Goal: Check status: Check status

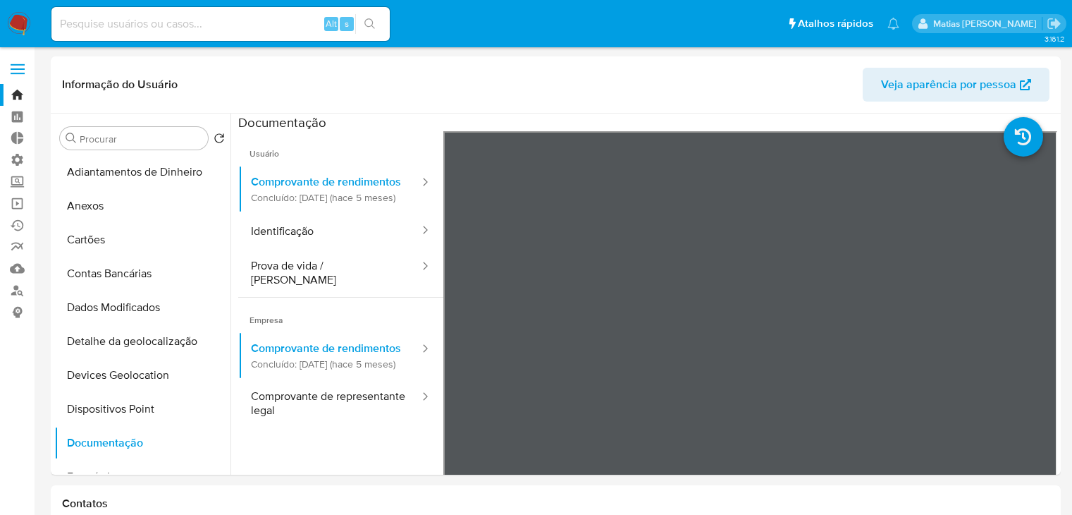
select select "10"
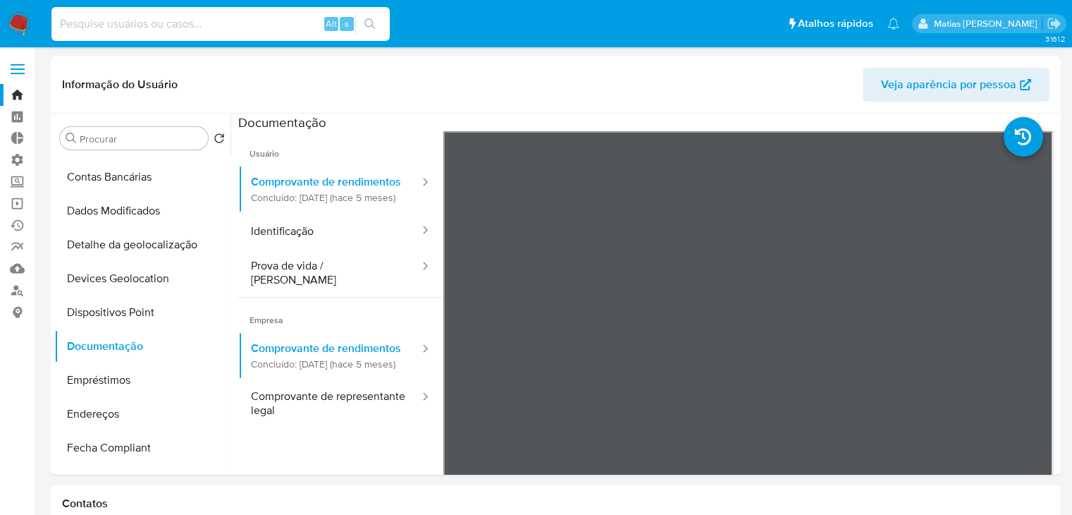
click at [134, 29] on input at bounding box center [220, 24] width 338 height 18
paste input "1554444434"
type input "1554444434"
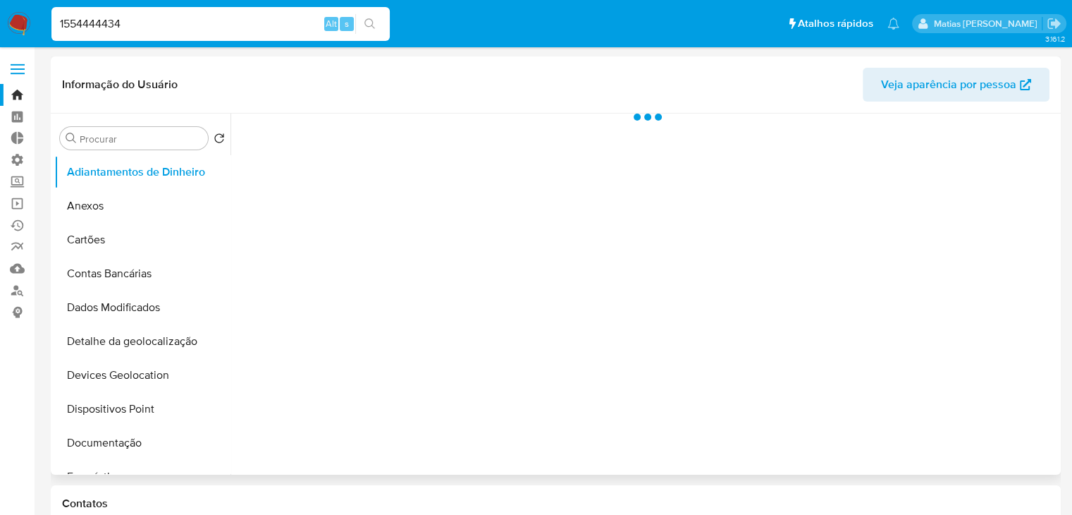
select select "10"
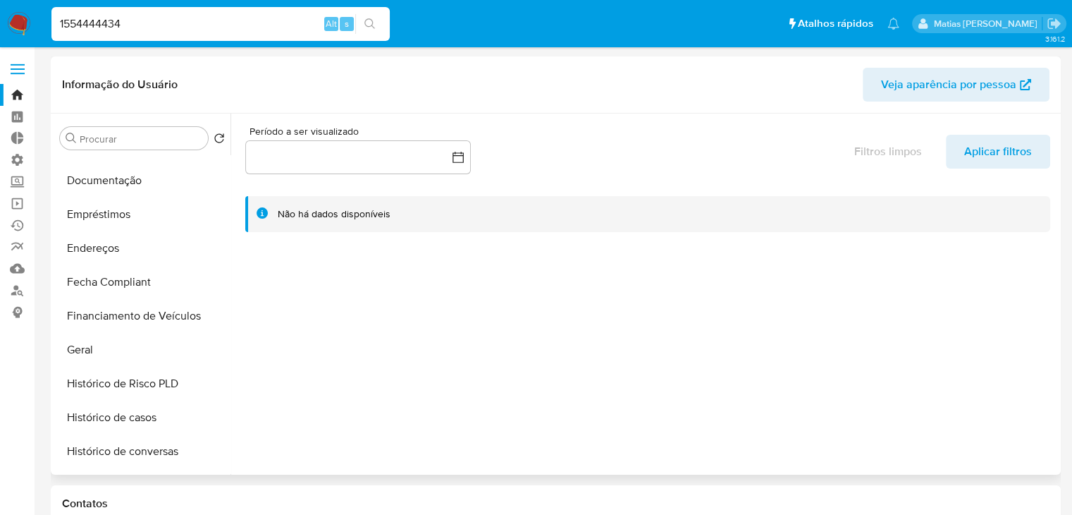
scroll to position [268, 0]
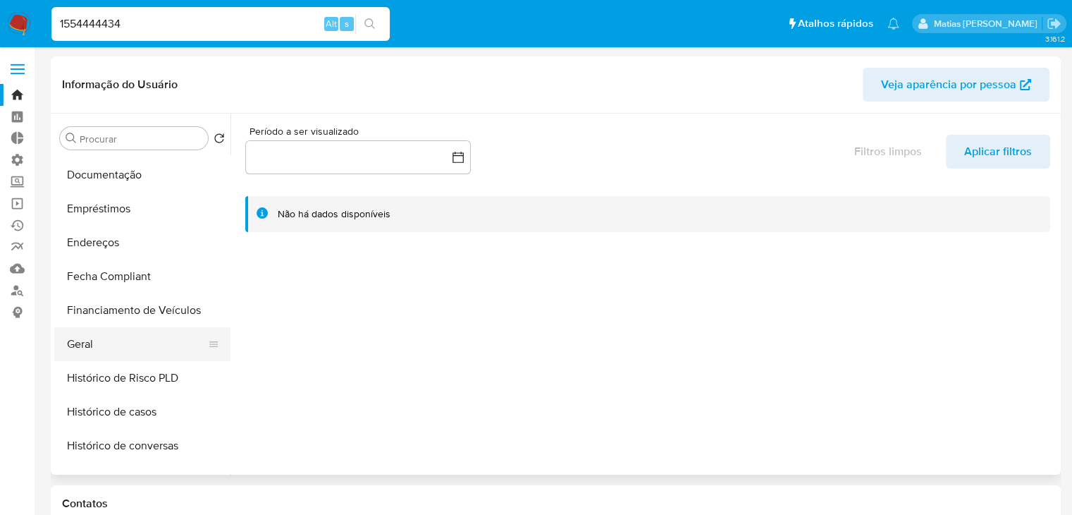
click at [149, 342] on button "Geral" at bounding box center [136, 344] width 165 height 34
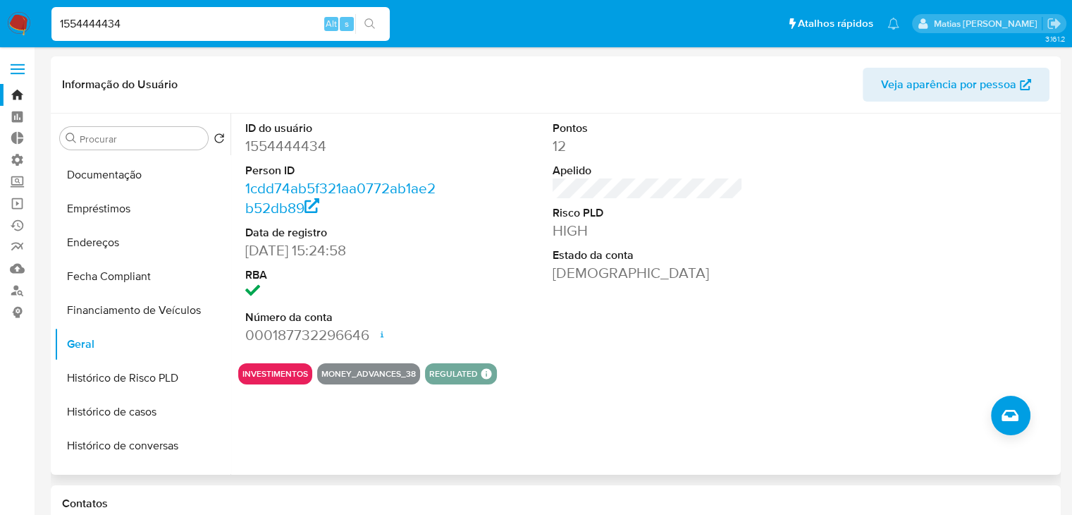
scroll to position [269, 0]
click at [173, 372] on button "Histórico de Risco PLD" at bounding box center [136, 377] width 165 height 34
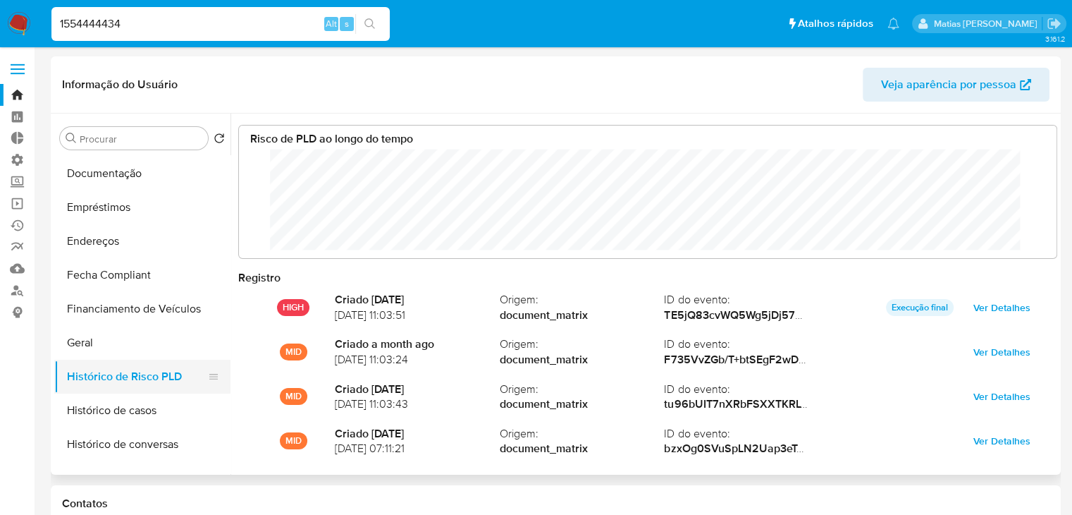
scroll to position [105, 790]
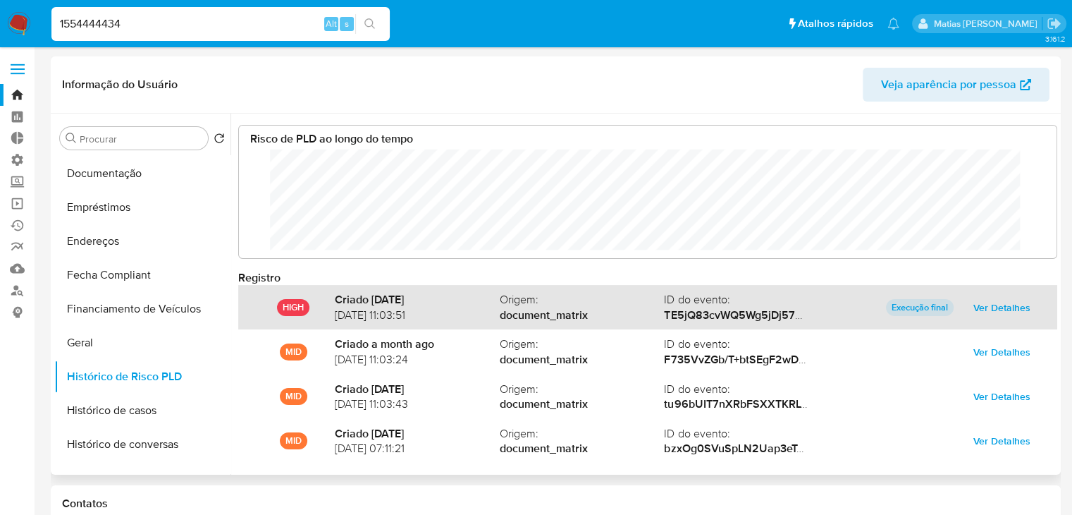
click at [984, 308] on span "Ver Detalhes" at bounding box center [1002, 307] width 57 height 20
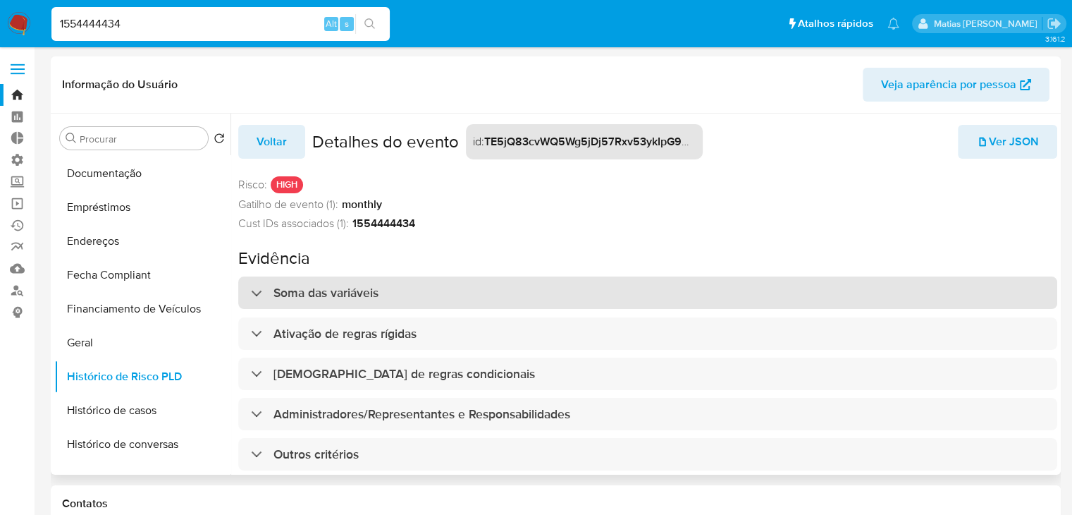
click at [603, 288] on div "Soma das variáveis" at bounding box center [647, 292] width 819 height 32
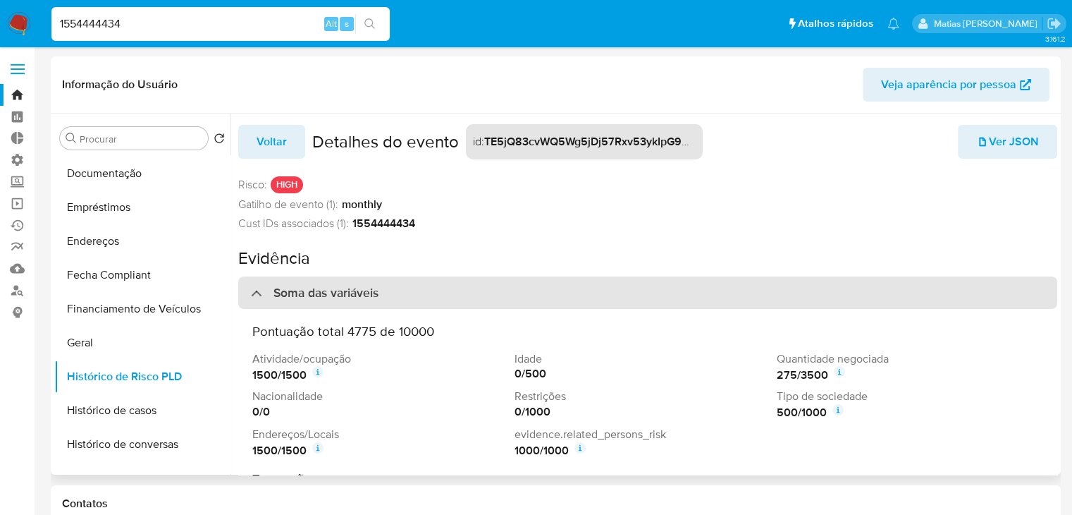
click at [603, 288] on div "Soma das variáveis" at bounding box center [647, 292] width 819 height 32
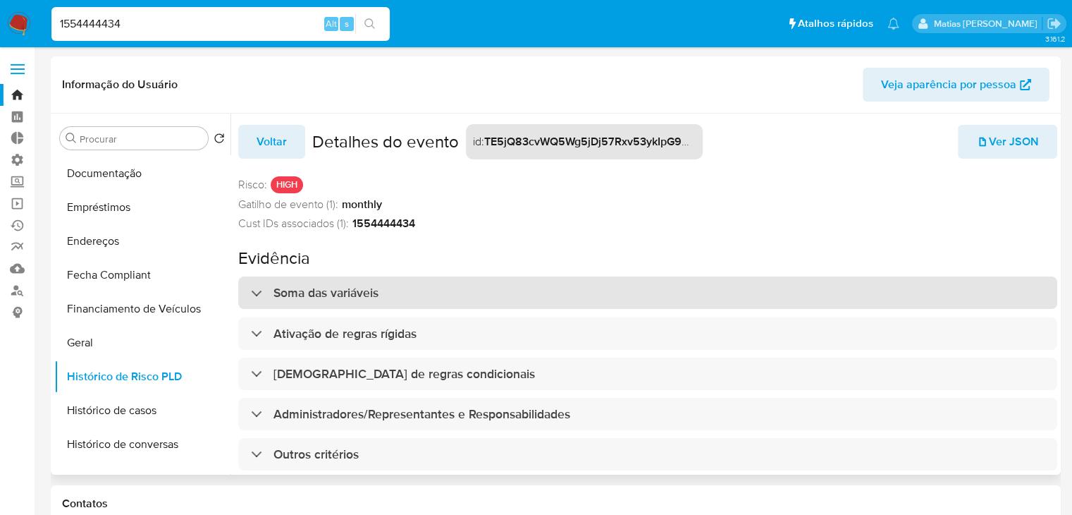
click at [603, 288] on div "Soma das variáveis" at bounding box center [647, 292] width 819 height 32
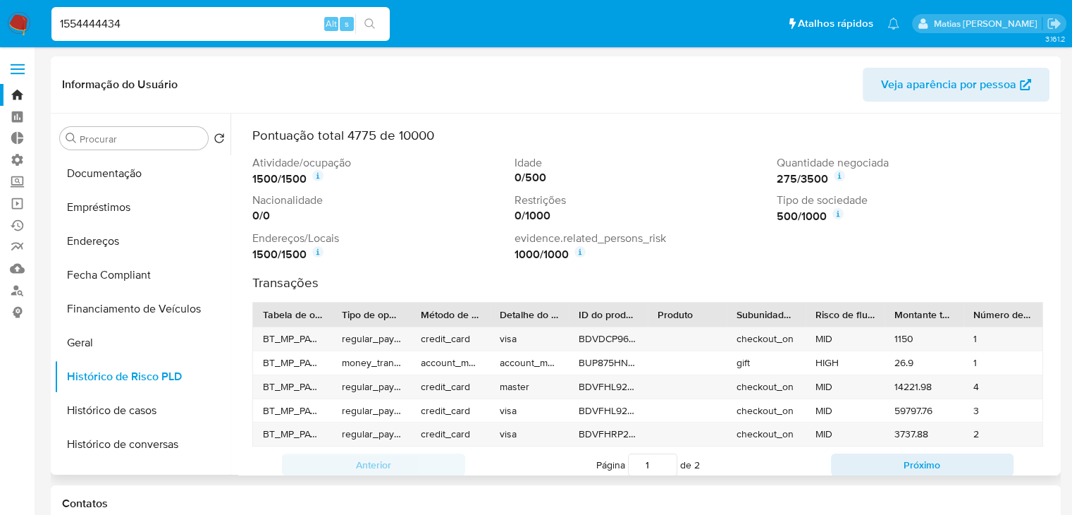
scroll to position [194, 0]
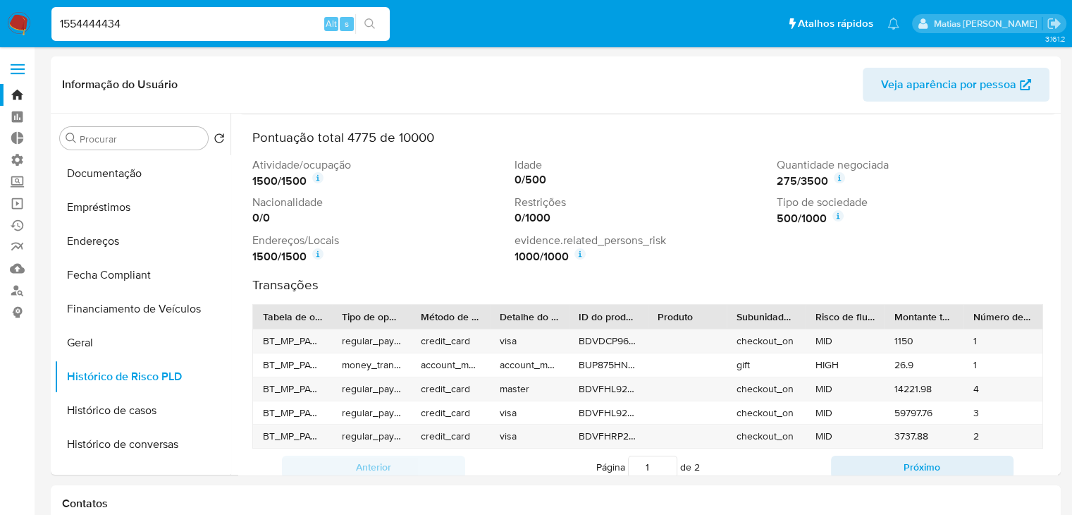
click at [271, 15] on input "1554444434" at bounding box center [220, 24] width 338 height 18
paste input "2693727087"
type input "2693727087"
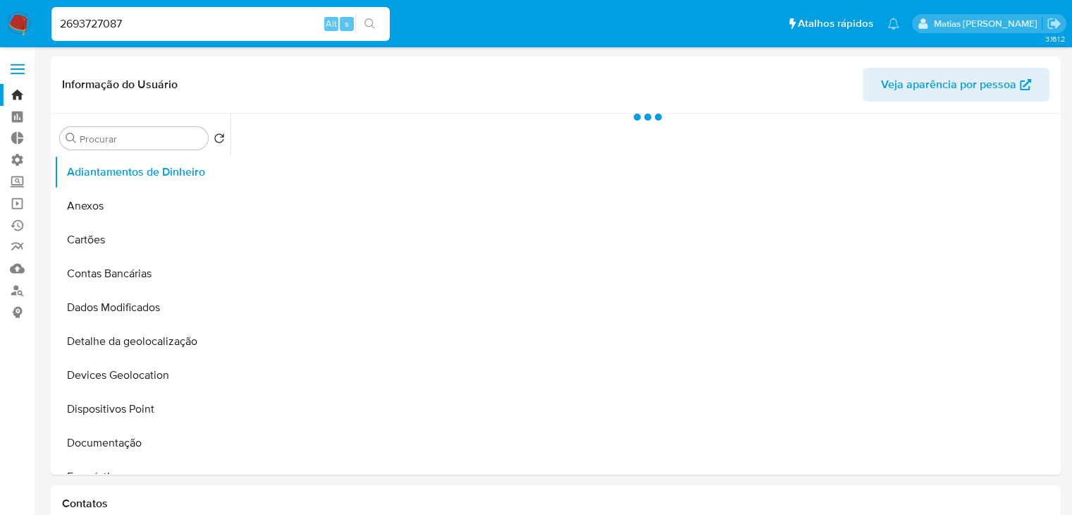
select select "10"
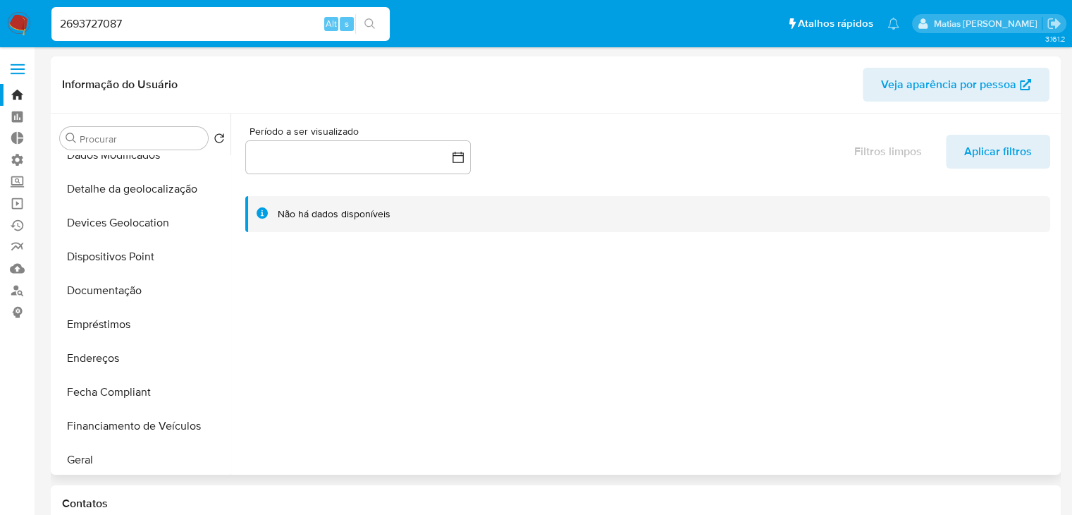
scroll to position [156, 0]
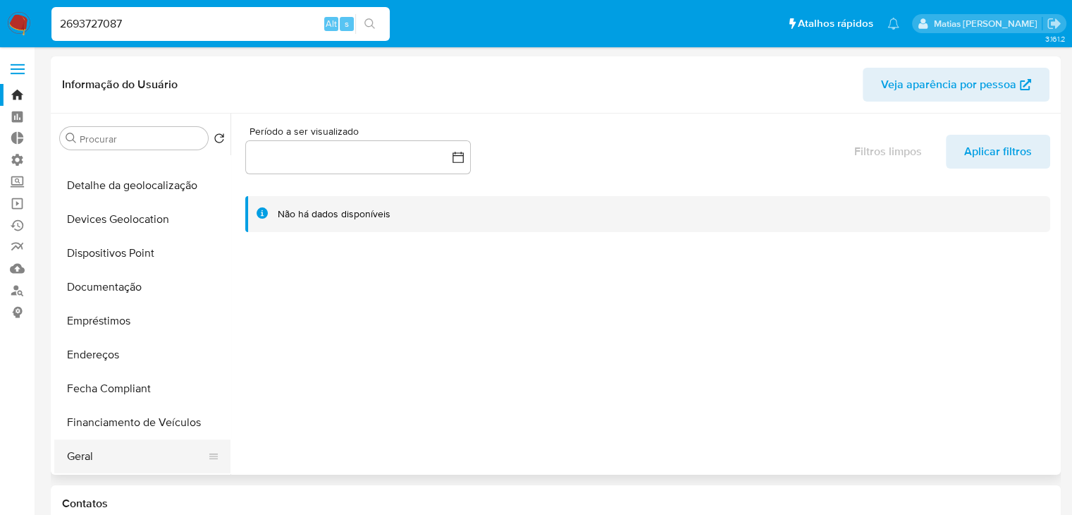
click at [130, 446] on button "Geral" at bounding box center [136, 456] width 165 height 34
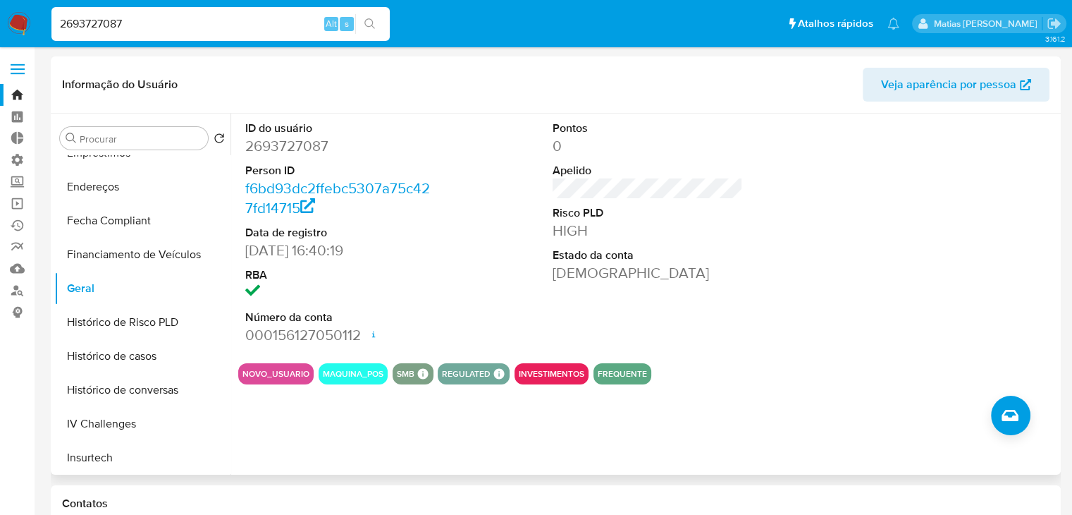
scroll to position [331, 0]
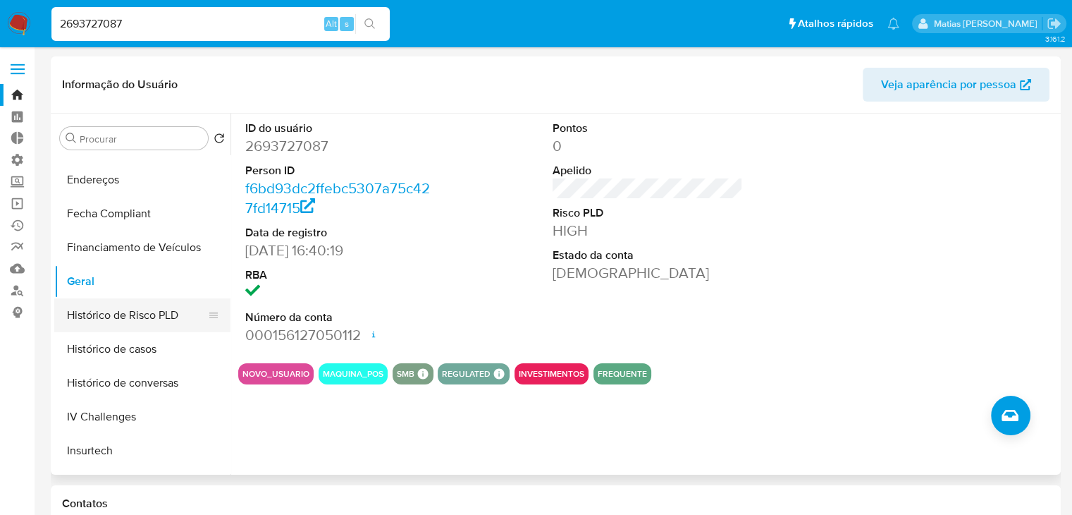
click at [196, 321] on button "Histórico de Risco PLD" at bounding box center [136, 315] width 165 height 34
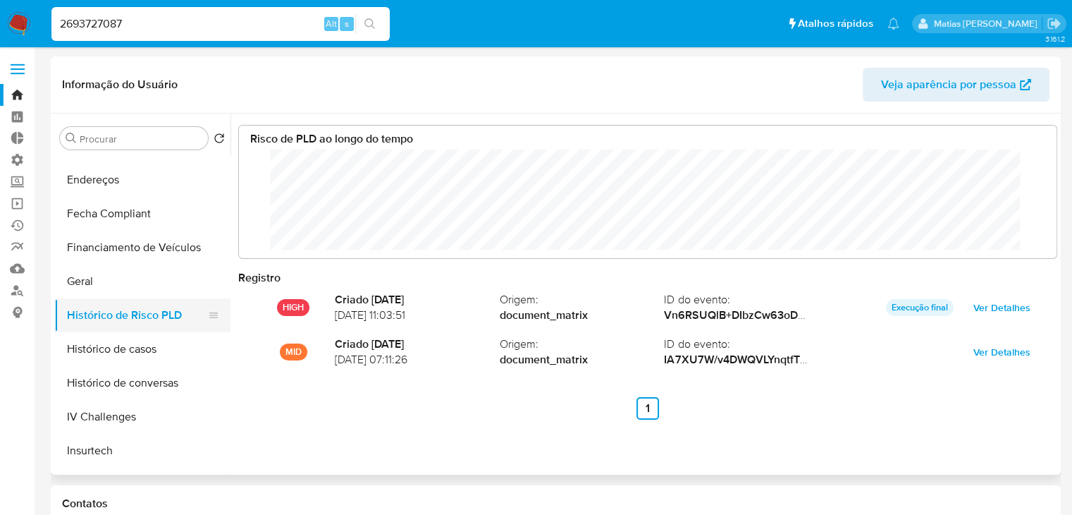
scroll to position [105, 790]
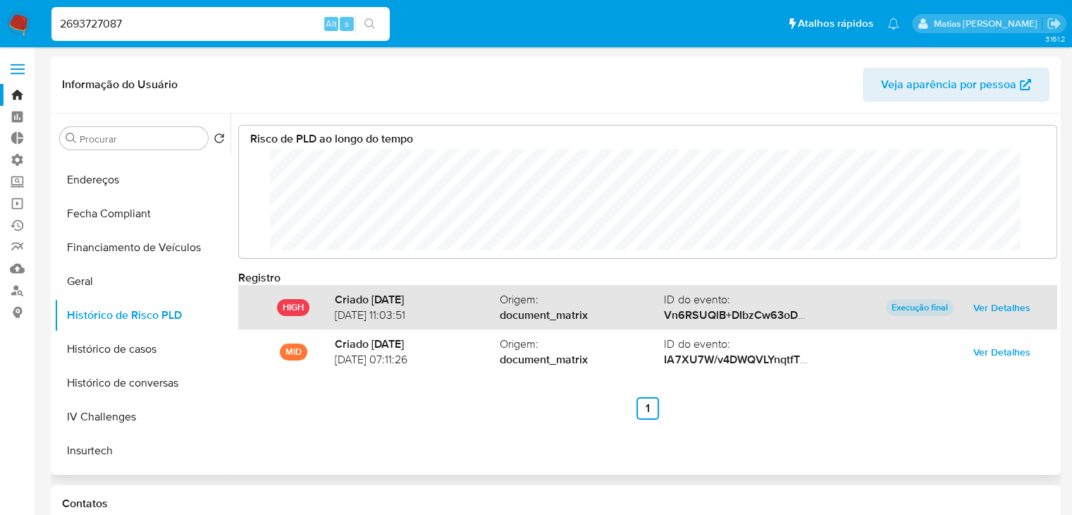
click at [1026, 309] on button "Ver Detalhes" at bounding box center [1002, 307] width 77 height 23
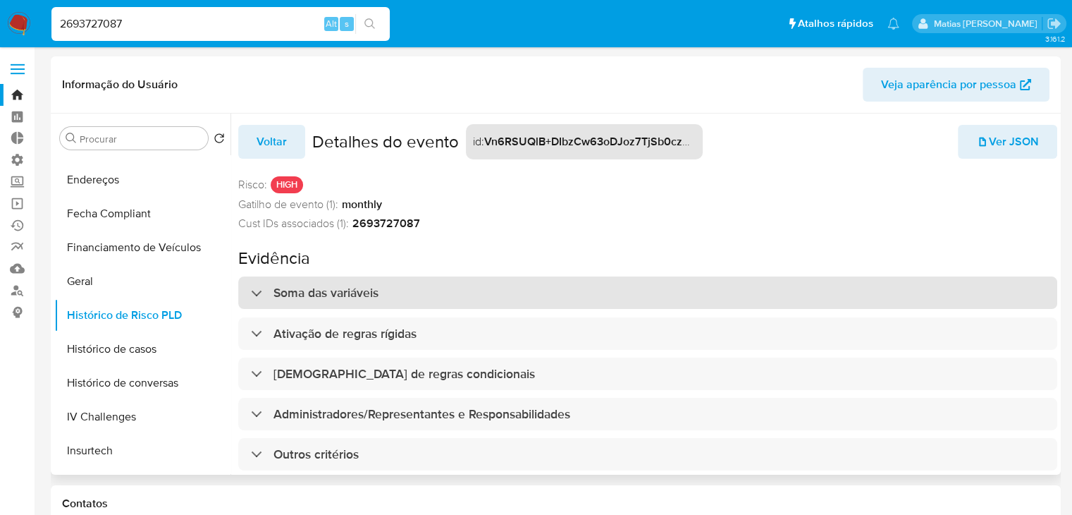
click at [760, 304] on div "Soma das variáveis" at bounding box center [647, 292] width 819 height 32
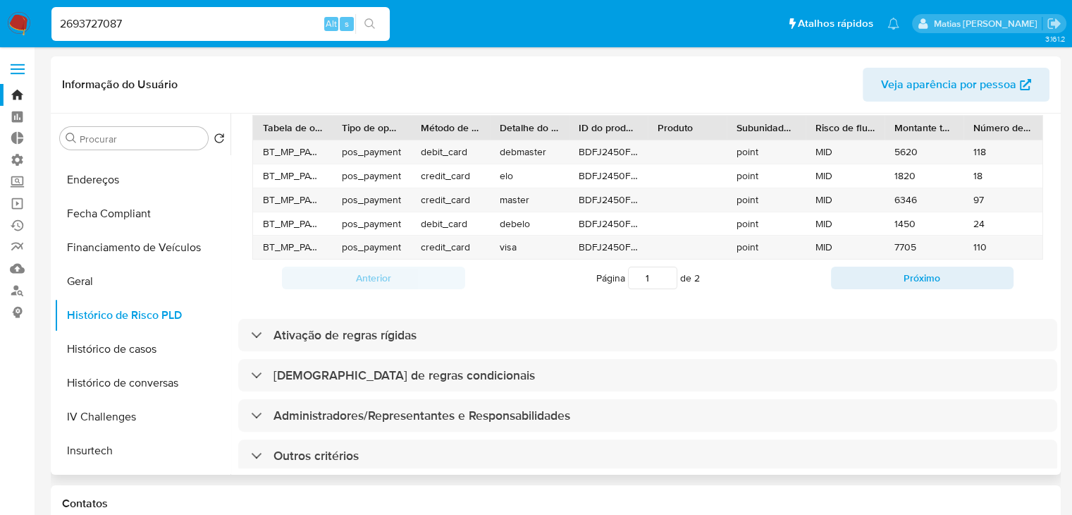
scroll to position [375, 0]
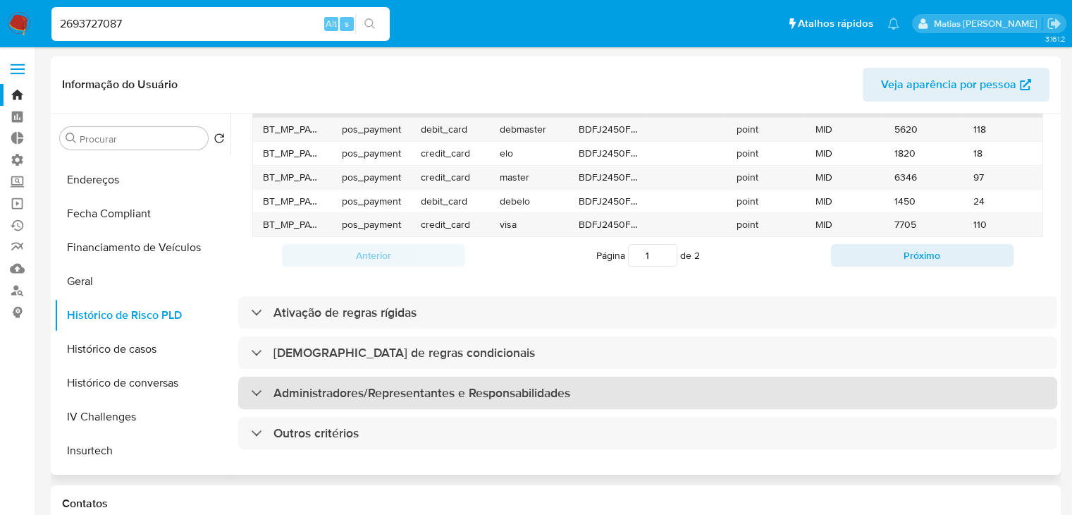
click at [816, 376] on div "Administradores/Representantes e Responsabilidades" at bounding box center [647, 392] width 819 height 32
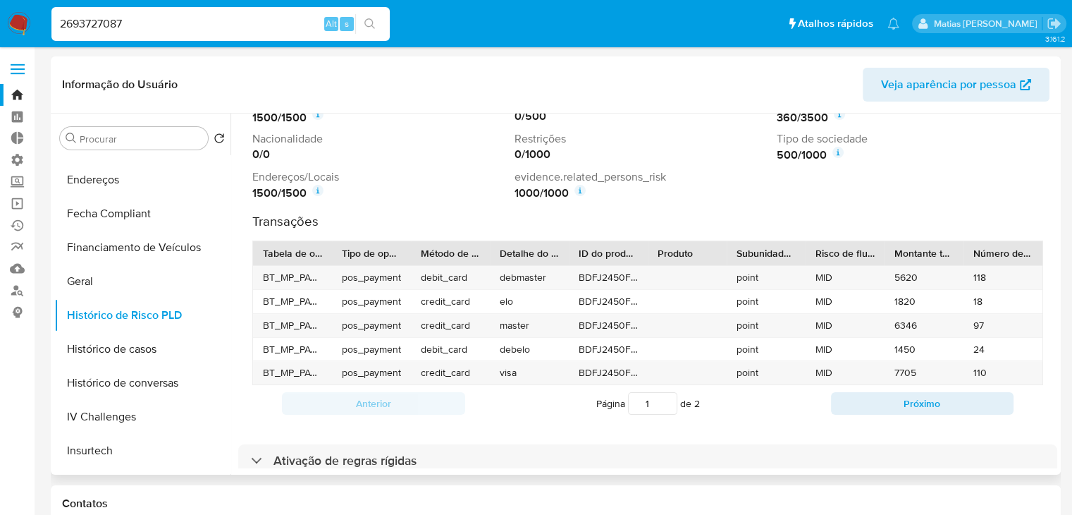
scroll to position [213, 0]
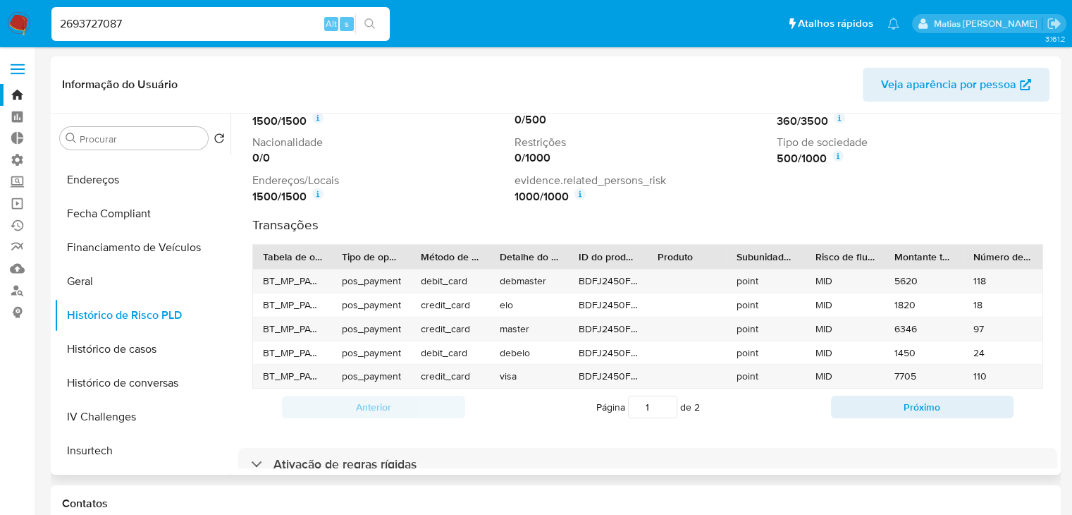
click at [1057, 297] on div "Procurar Retornar ao pedido padrão Adiantamentos de Dinheiro Anexos Cartões Con…" at bounding box center [556, 293] width 1010 height 361
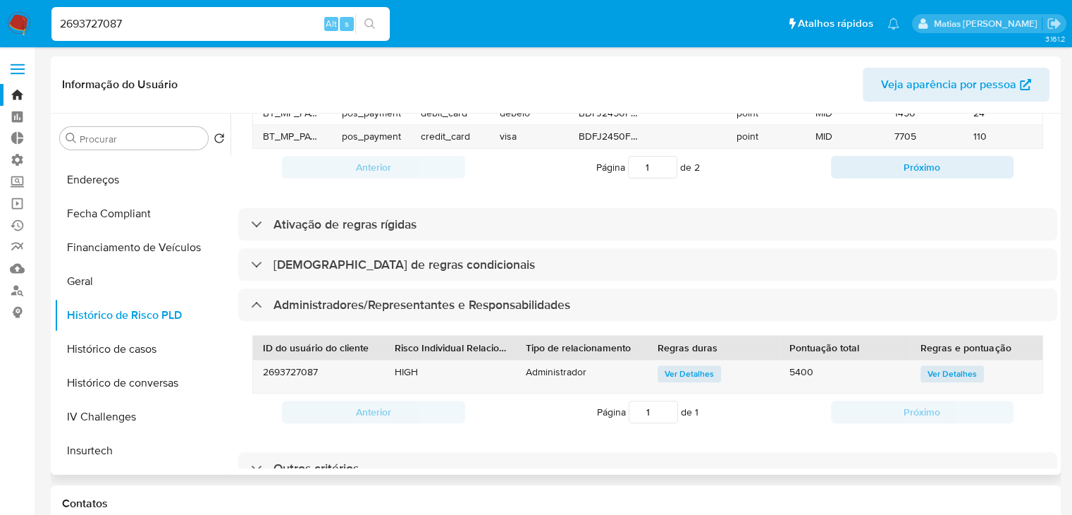
scroll to position [477, 0]
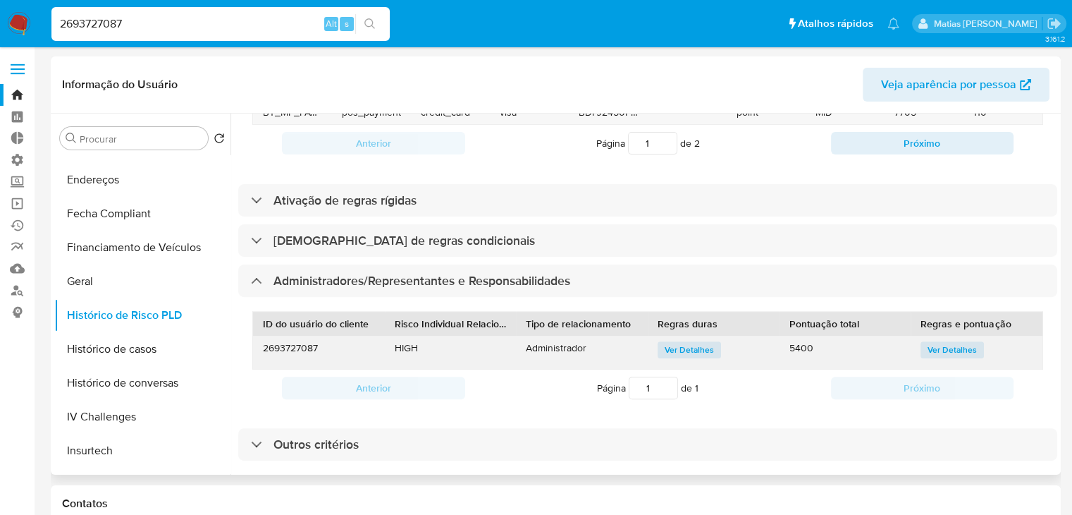
click at [706, 344] on span "Ver Detalhes" at bounding box center [689, 350] width 49 height 14
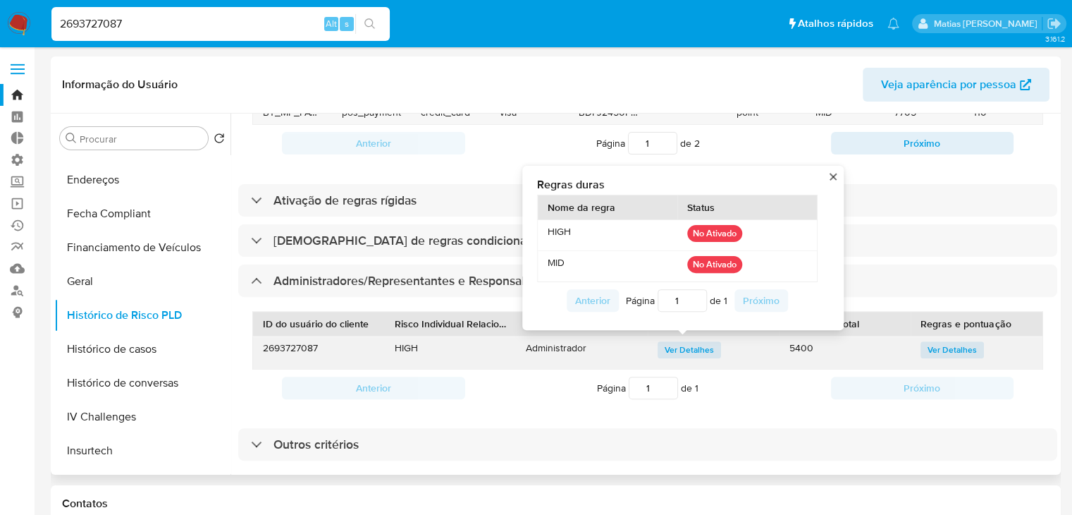
click at [832, 180] on div "Regras duras Nome da regra Status HIGH No Ativado MID No Ativado Anterior Págin…" at bounding box center [683, 248] width 299 height 142
click at [830, 177] on button "close" at bounding box center [833, 175] width 9 height 9
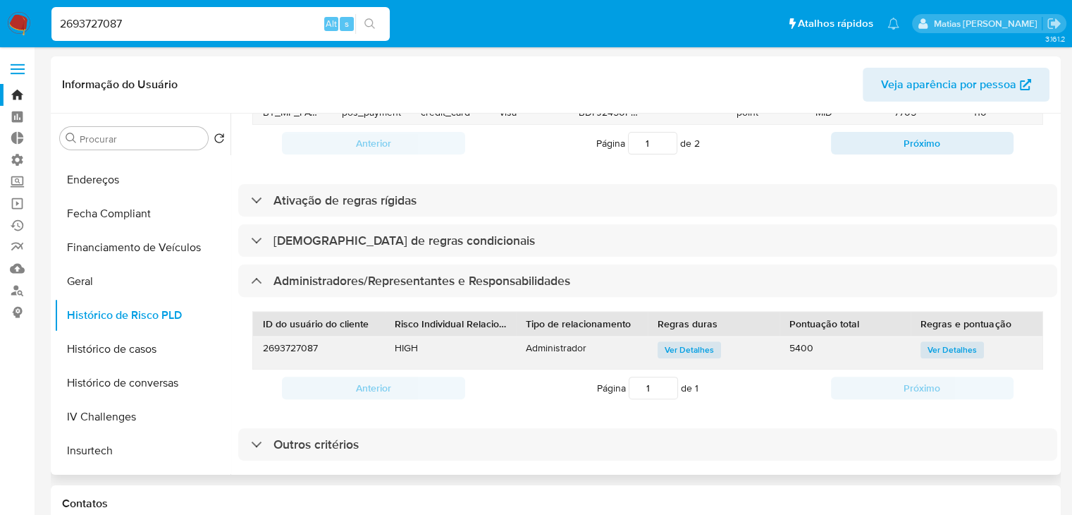
click at [928, 348] on span "Ver Detalhes" at bounding box center [952, 350] width 49 height 14
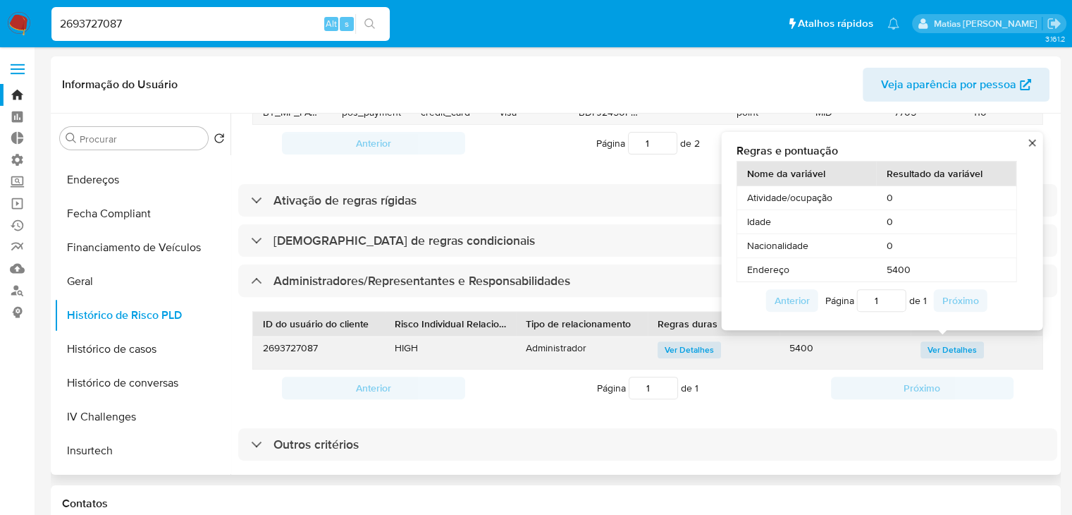
click at [1032, 142] on button "close" at bounding box center [1032, 141] width 9 height 9
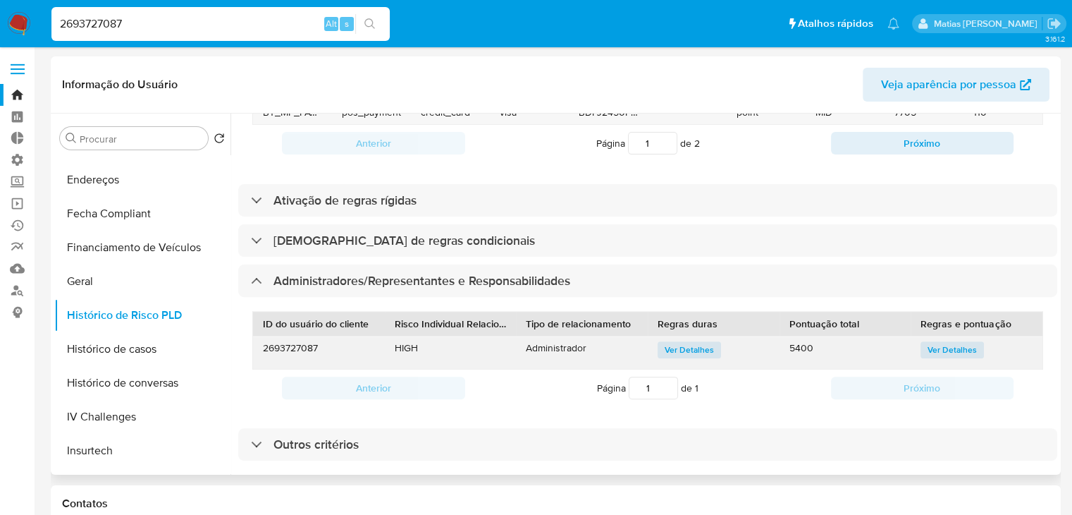
scroll to position [498, 0]
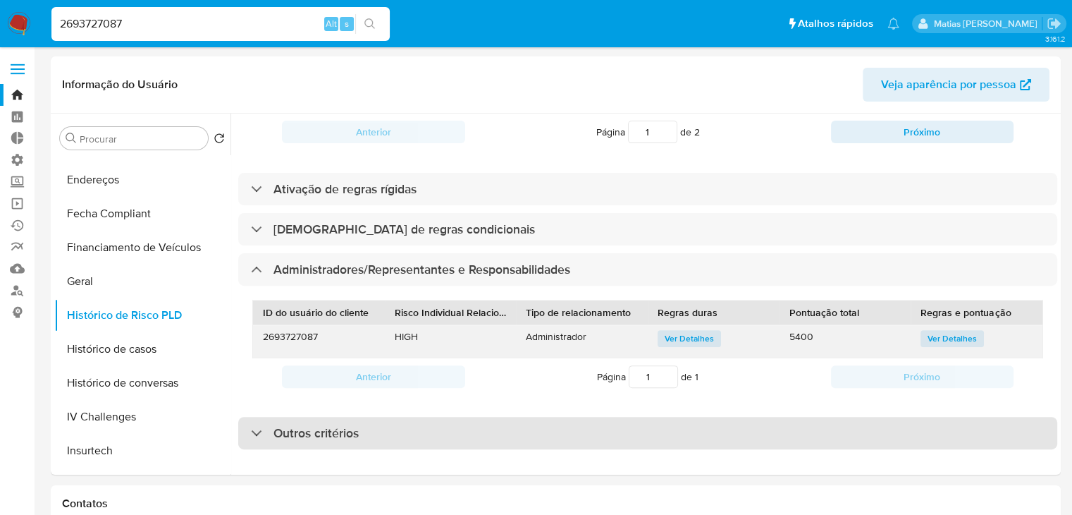
click at [844, 419] on div "Outros critérios" at bounding box center [647, 433] width 819 height 32
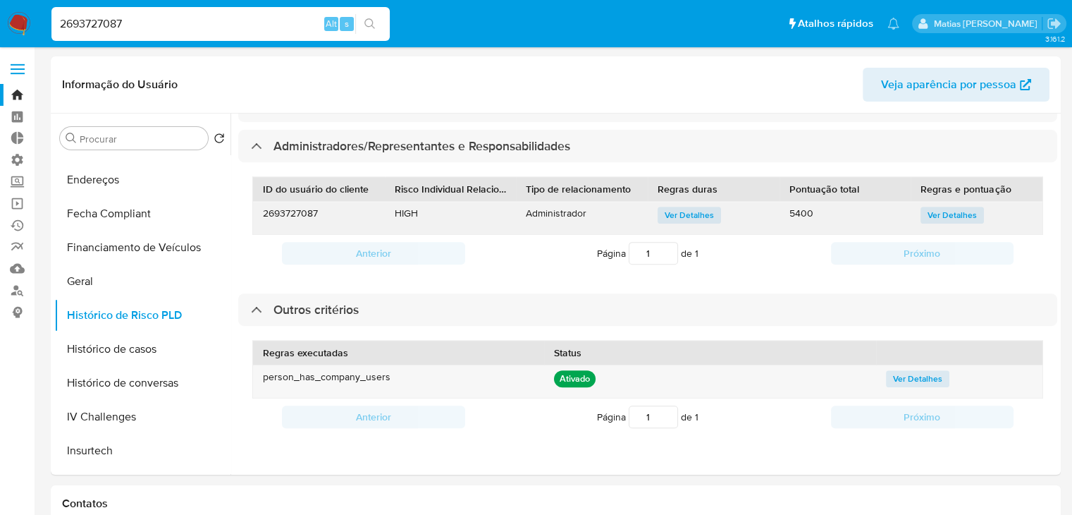
scroll to position [50, 0]
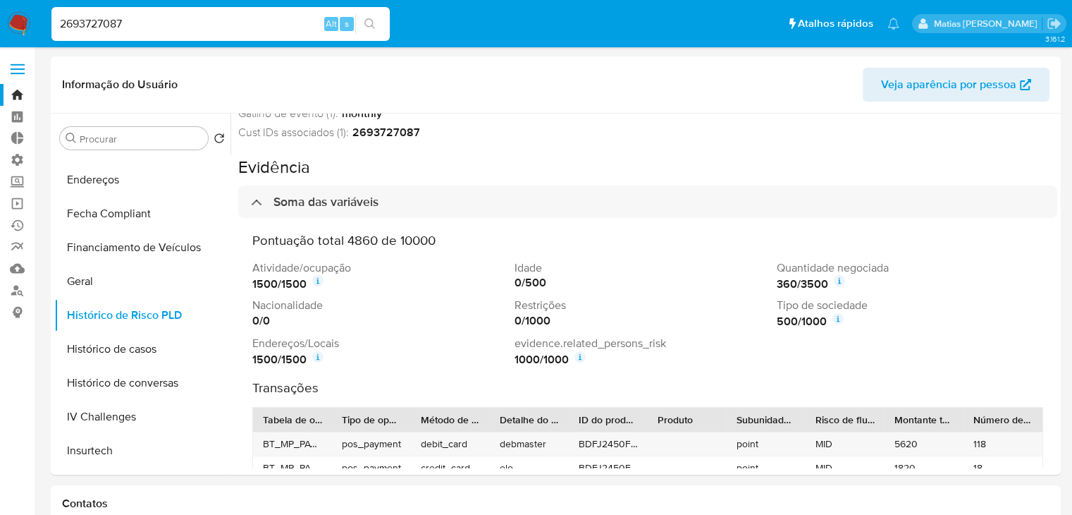
click at [133, 22] on input "2693727087" at bounding box center [220, 24] width 338 height 18
paste input "65156800"
type input "2665156800"
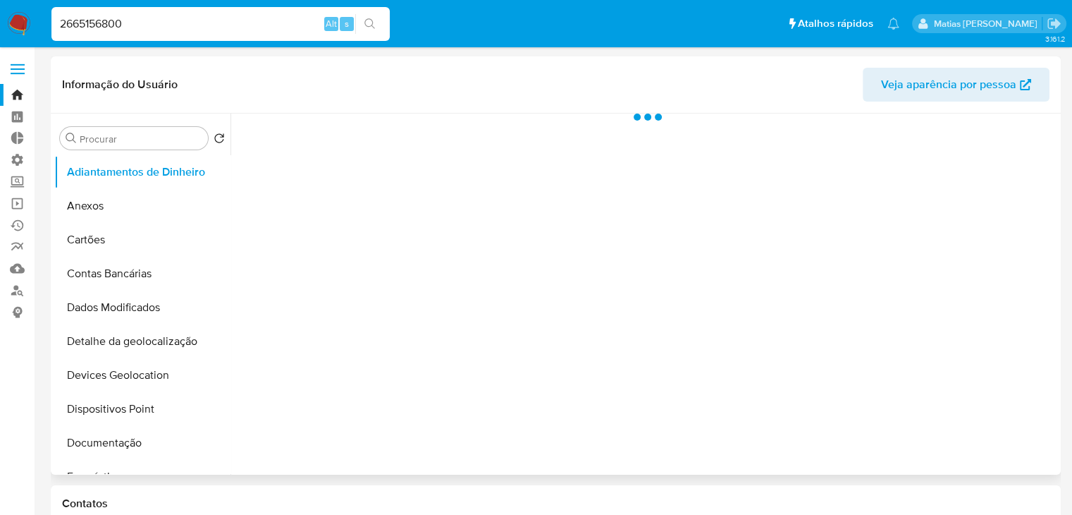
select select "10"
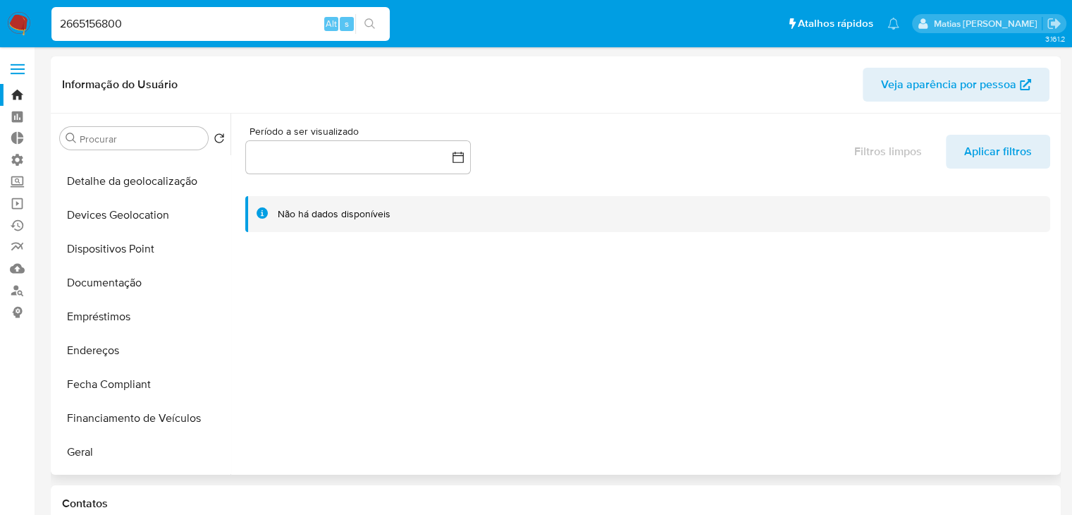
scroll to position [199, 0]
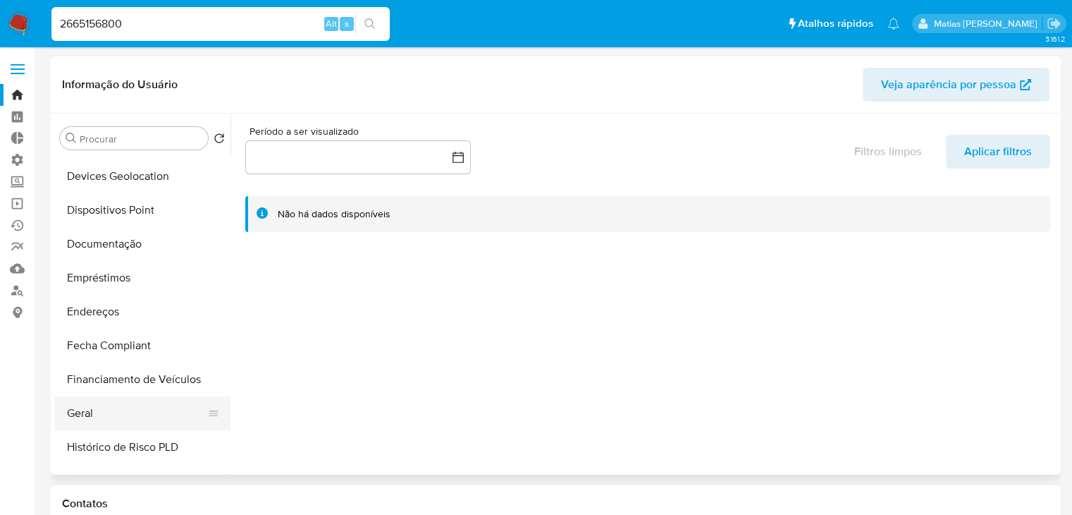
click at [163, 412] on button "Geral" at bounding box center [136, 413] width 165 height 34
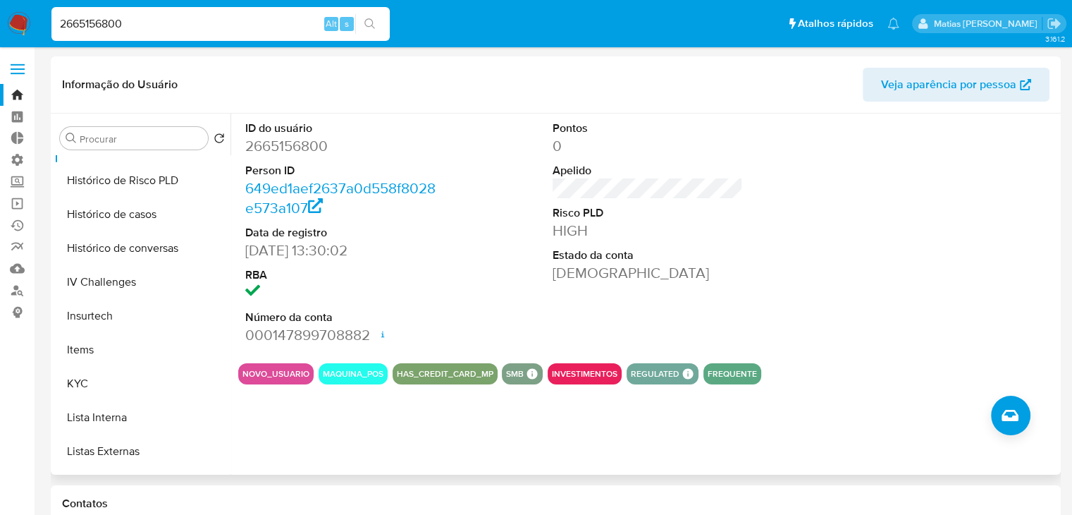
scroll to position [477, 0]
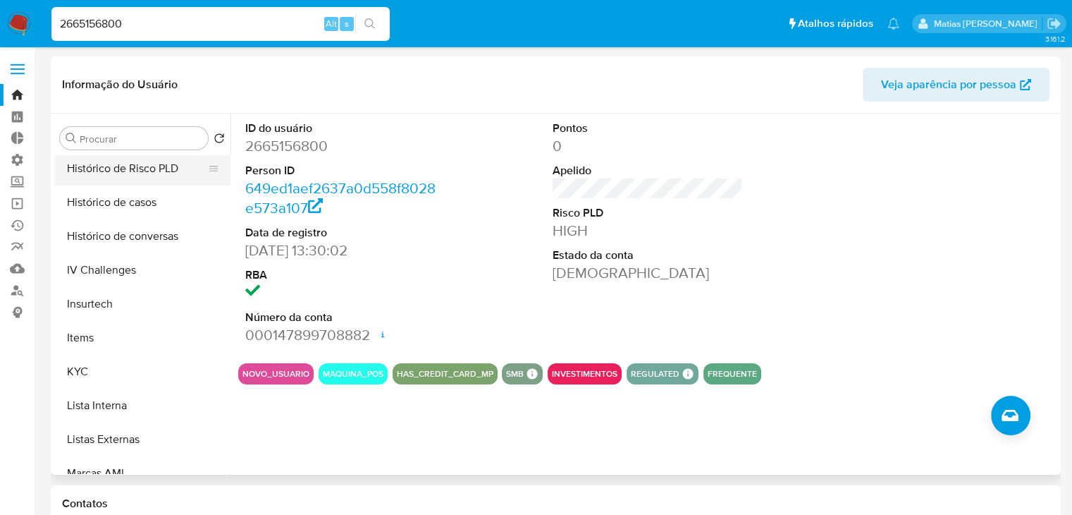
click at [178, 171] on button "Histórico de Risco PLD" at bounding box center [136, 169] width 165 height 34
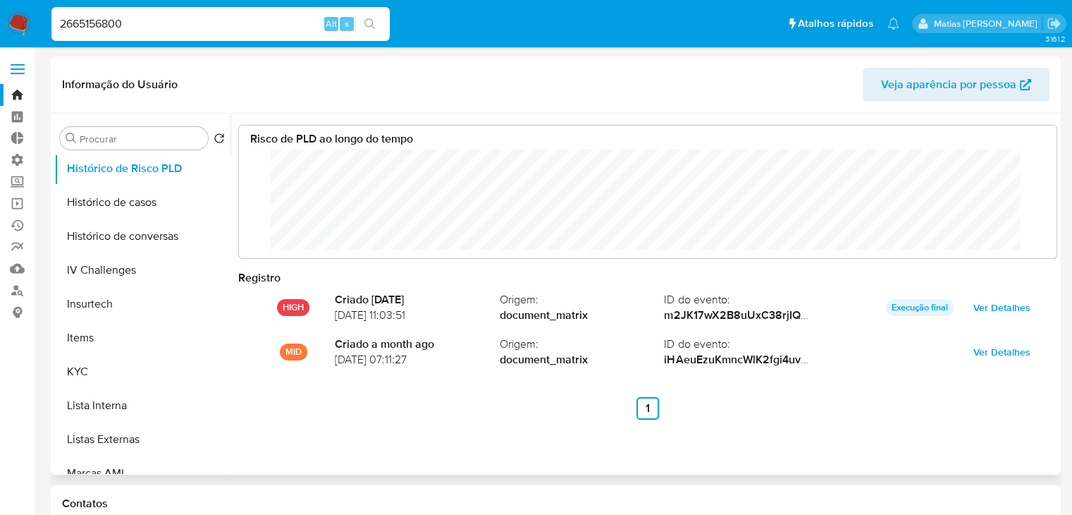
scroll to position [105, 790]
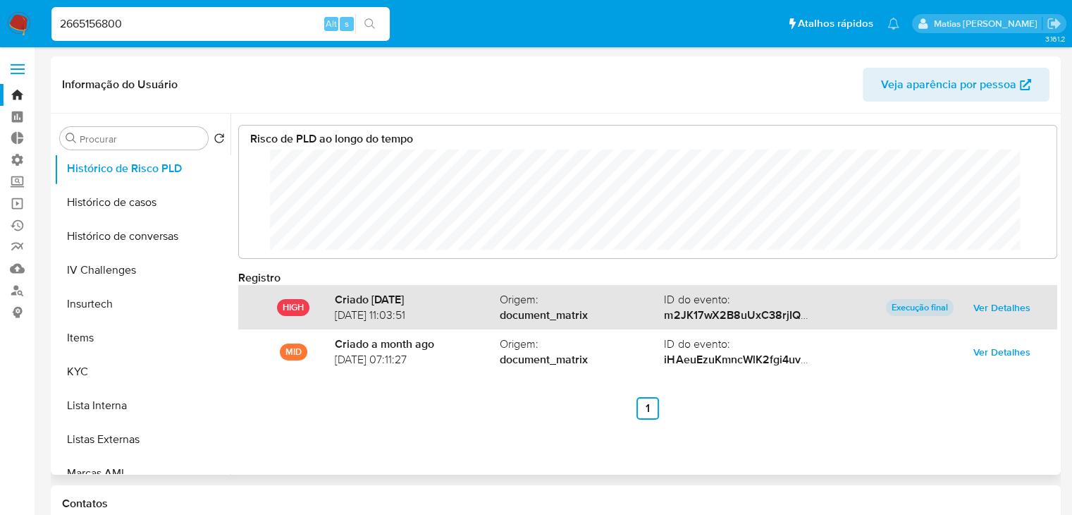
click at [987, 309] on span "Ver Detalhes" at bounding box center [1002, 307] width 57 height 20
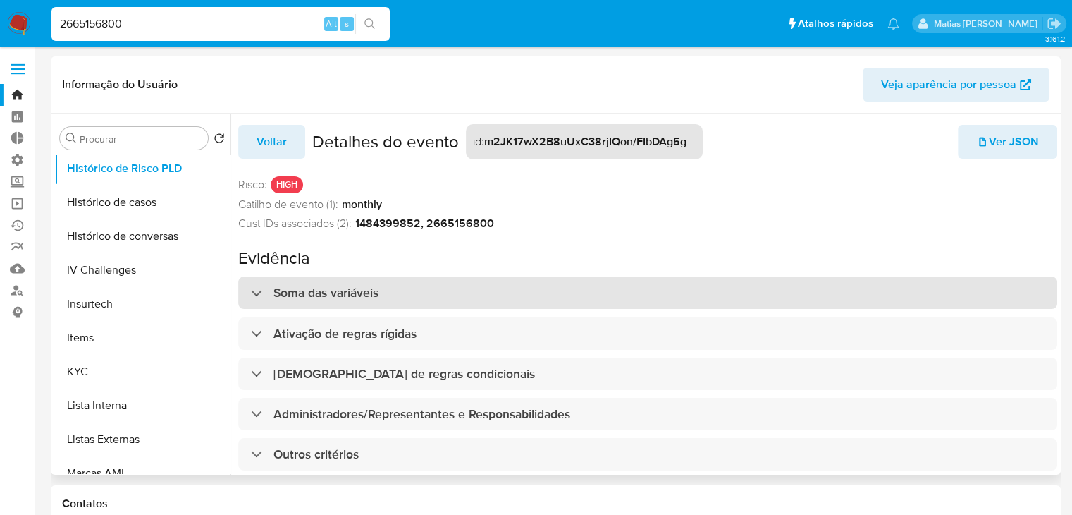
click at [720, 298] on div "Soma das variáveis" at bounding box center [647, 292] width 819 height 32
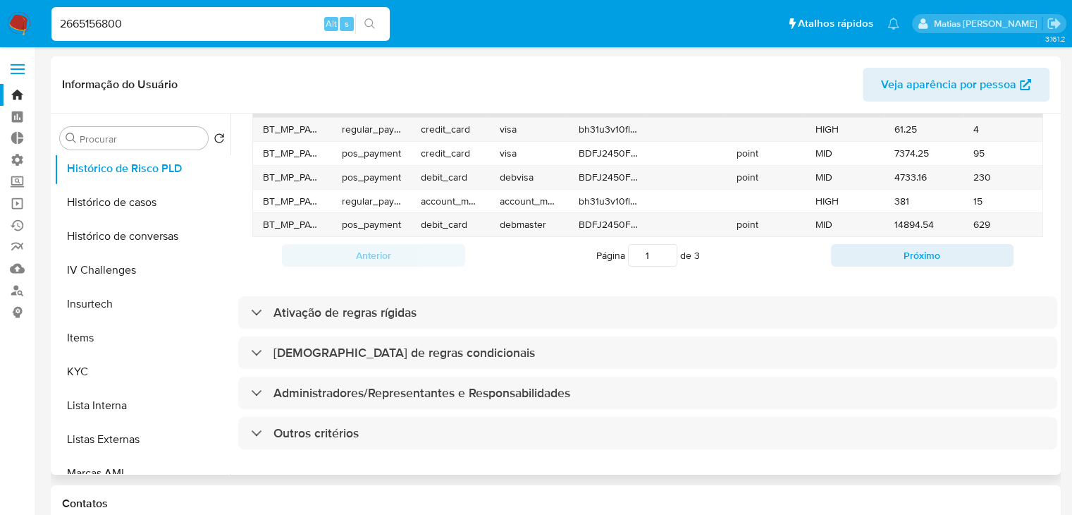
scroll to position [375, 0]
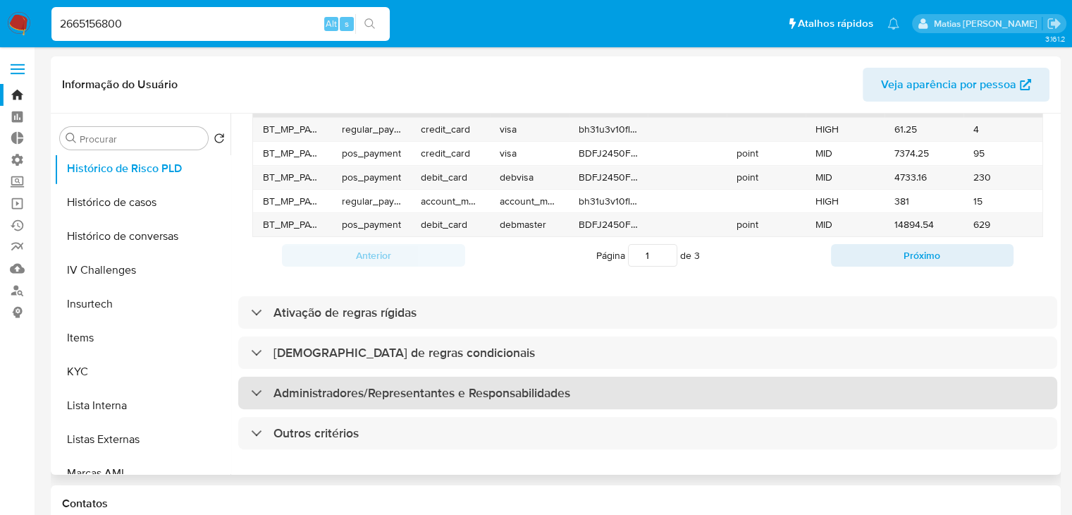
click at [583, 389] on div "Administradores/Representantes e Responsabilidades" at bounding box center [647, 392] width 819 height 32
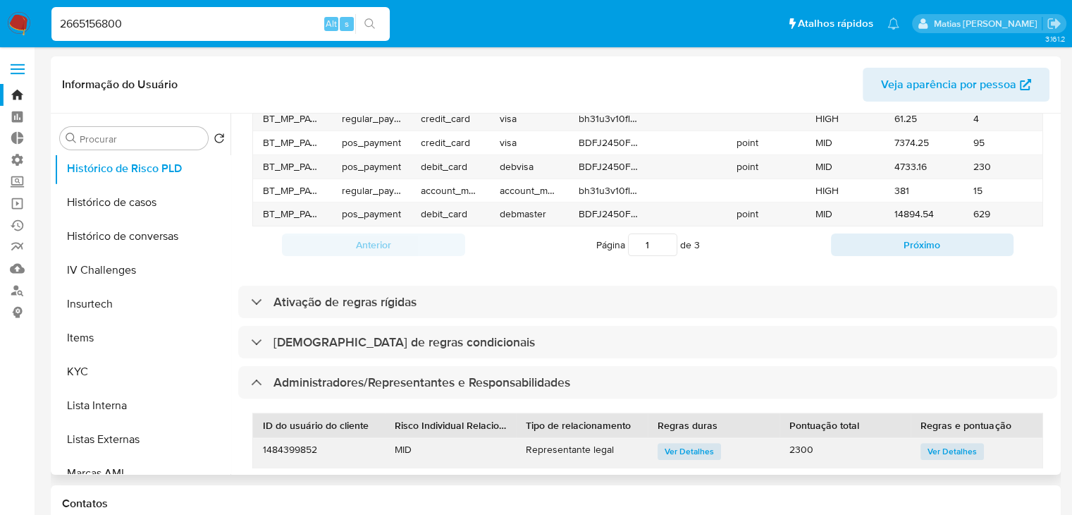
click at [964, 448] on span "Ver Detalhes" at bounding box center [952, 451] width 49 height 14
